Goal: Information Seeking & Learning: Learn about a topic

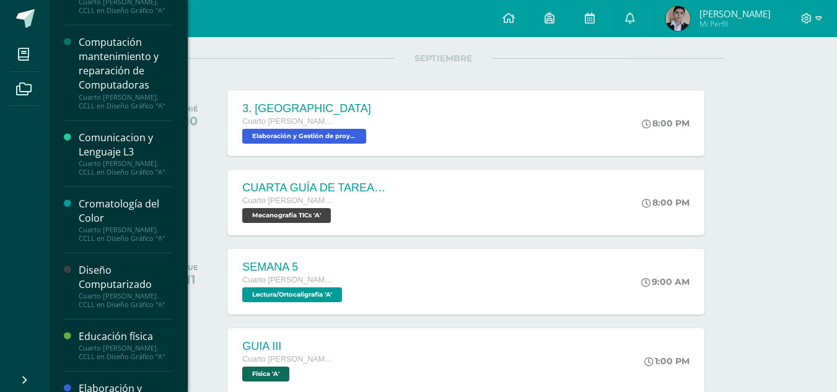
scroll to position [27, 0]
click at [123, 152] on div "Comunicacion y Lenguaje L3" at bounding box center [126, 144] width 94 height 29
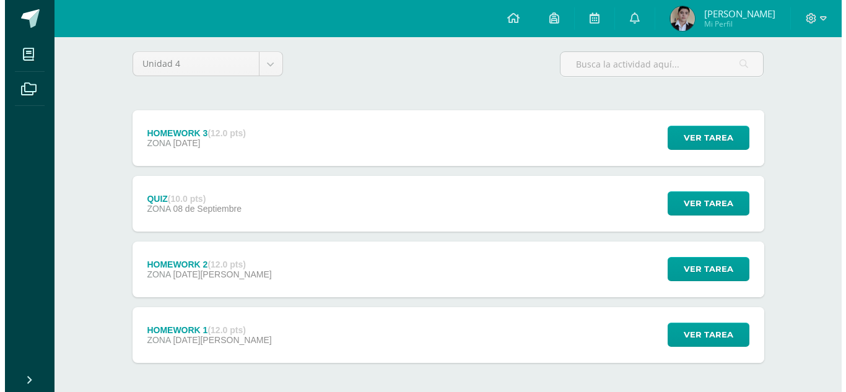
scroll to position [106, 0]
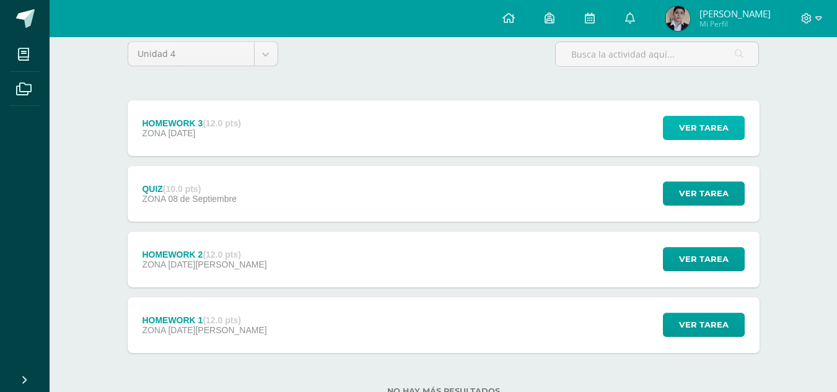
click at [681, 137] on span "Ver tarea" at bounding box center [704, 127] width 50 height 23
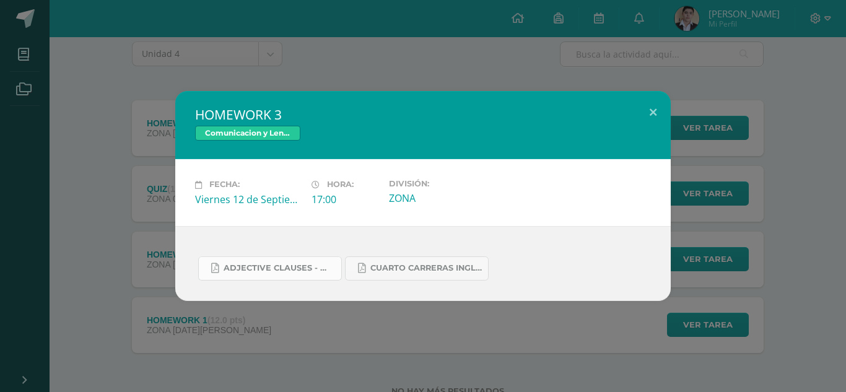
click at [302, 270] on span "Adjective clauses - worksheet 1.pdf" at bounding box center [280, 268] width 112 height 10
click at [369, 279] on link "Cuarto carreras Inglés.docx.pdf" at bounding box center [417, 269] width 144 height 24
